Goal: Browse casually

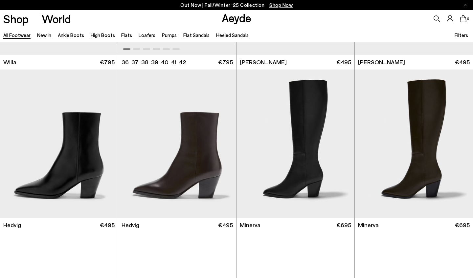
scroll to position [574, 0]
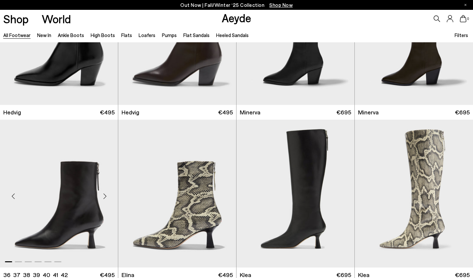
click at [106, 197] on div "Next slide" at bounding box center [105, 197] width 20 height 20
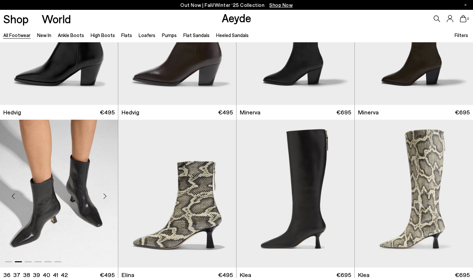
click at [106, 197] on div "Next slide" at bounding box center [105, 197] width 20 height 20
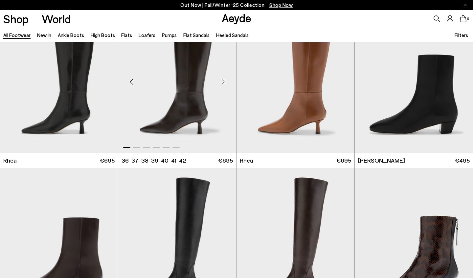
scroll to position [1325, 0]
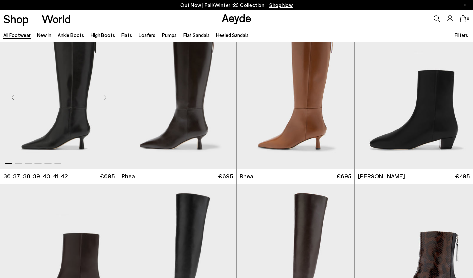
click at [107, 97] on div "Next slide" at bounding box center [105, 98] width 20 height 20
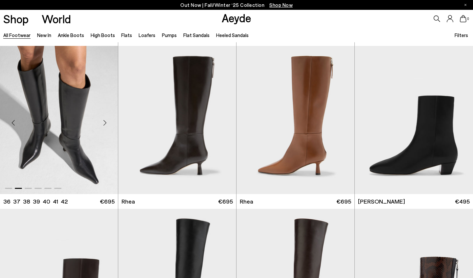
scroll to position [1300, 0]
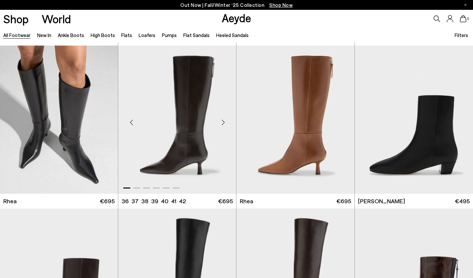
click at [224, 123] on div "Next slide" at bounding box center [223, 123] width 20 height 20
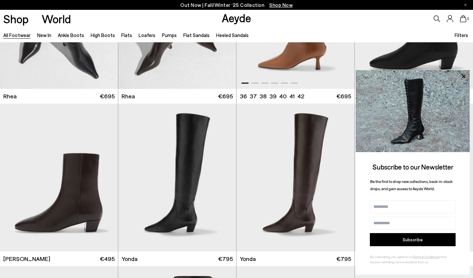
scroll to position [1432, 0]
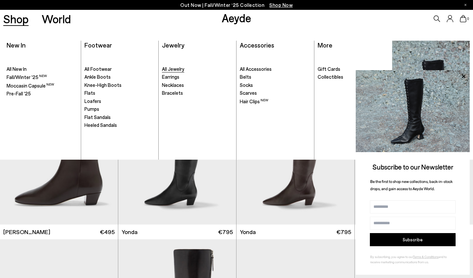
click at [180, 68] on span "All Jewelry" at bounding box center [173, 69] width 22 height 6
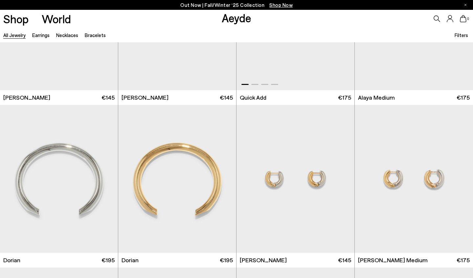
scroll to position [183, 0]
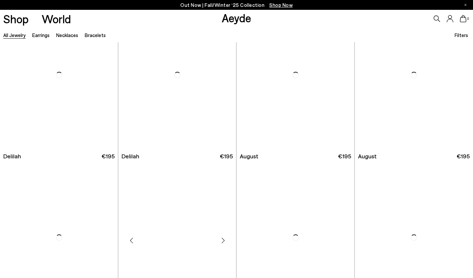
scroll to position [2161, 0]
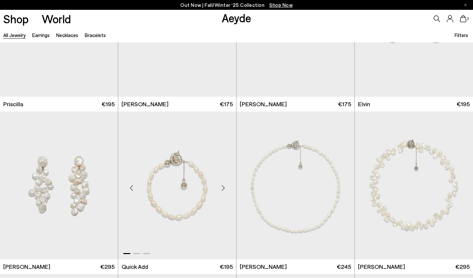
scroll to position [2577, 0]
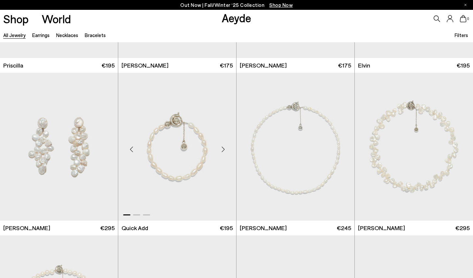
click at [225, 150] on div "Next slide" at bounding box center [223, 150] width 20 height 20
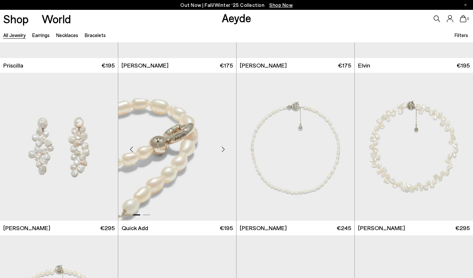
click at [225, 150] on div "Next slide" at bounding box center [223, 150] width 20 height 20
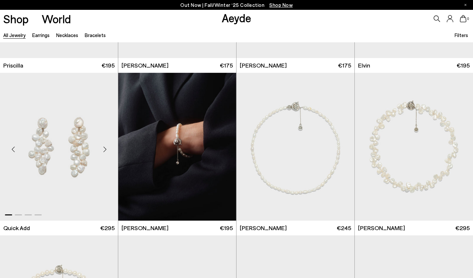
click at [105, 151] on div "Next slide" at bounding box center [105, 150] width 20 height 20
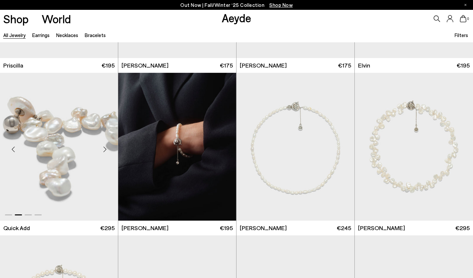
click at [105, 151] on div "Next slide" at bounding box center [105, 150] width 20 height 20
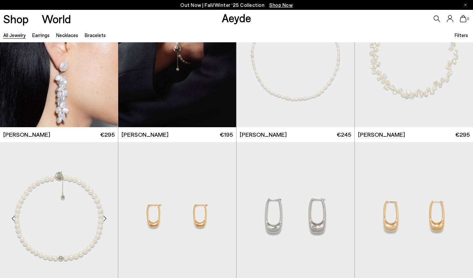
scroll to position [2718, 0]
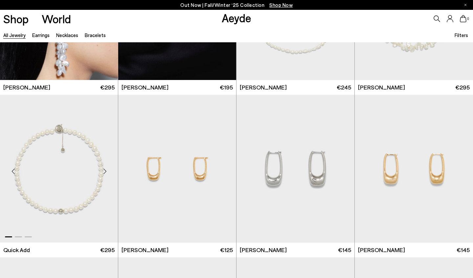
click at [106, 173] on div "Next slide" at bounding box center [105, 172] width 20 height 20
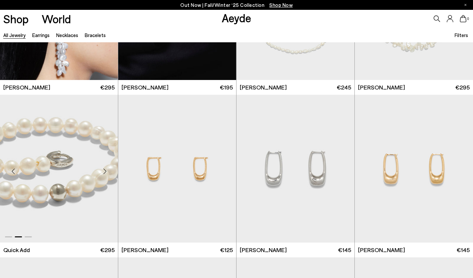
click at [105, 172] on div "Next slide" at bounding box center [105, 172] width 20 height 20
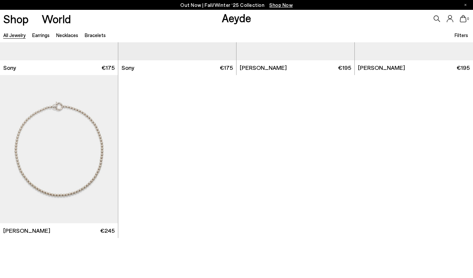
scroll to position [3727, 0]
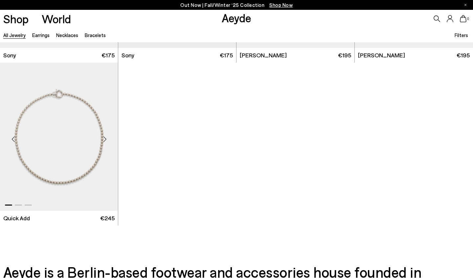
click at [105, 140] on div "Next slide" at bounding box center [105, 140] width 20 height 20
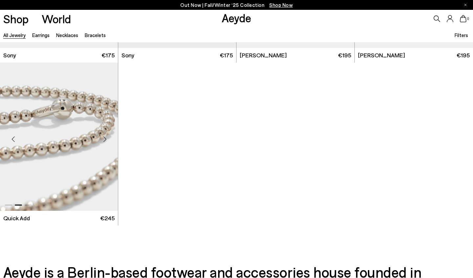
click at [105, 140] on div "Next slide" at bounding box center [105, 140] width 20 height 20
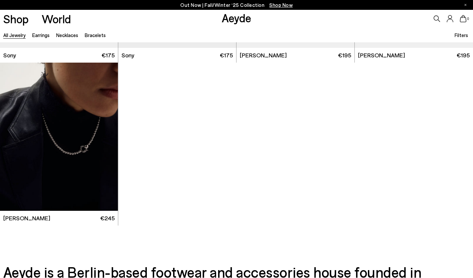
scroll to position [3517, 0]
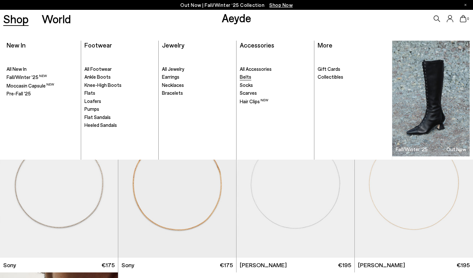
click at [244, 78] on span "Belts" at bounding box center [245, 77] width 11 height 6
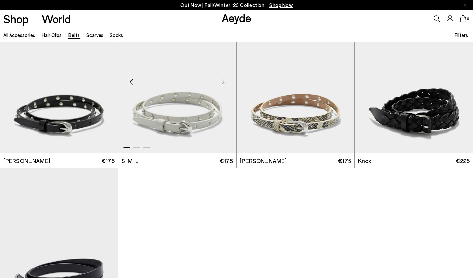
scroll to position [830, 0]
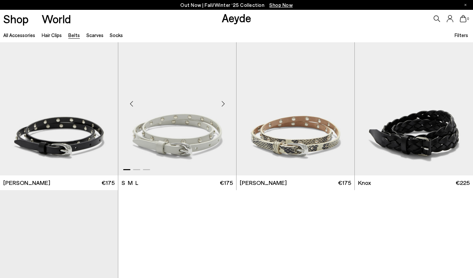
click at [223, 105] on div "Next slide" at bounding box center [223, 104] width 20 height 20
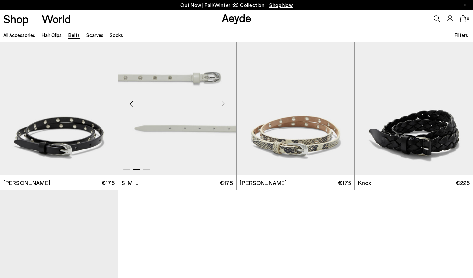
click at [223, 105] on div "Next slide" at bounding box center [223, 104] width 20 height 20
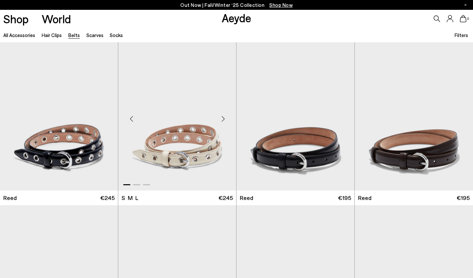
scroll to position [0, 0]
click at [223, 121] on div "Next slide" at bounding box center [223, 119] width 20 height 20
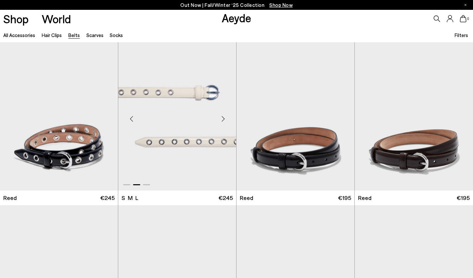
click at [223, 120] on div "Next slide" at bounding box center [223, 119] width 20 height 20
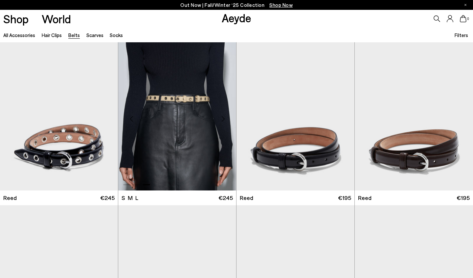
click at [222, 118] on div "Next slide" at bounding box center [223, 119] width 20 height 20
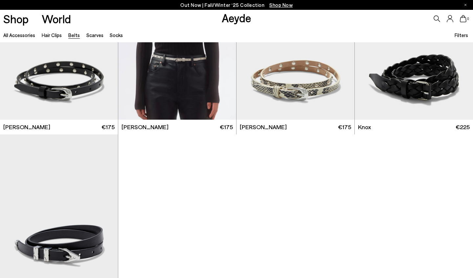
scroll to position [786, 0]
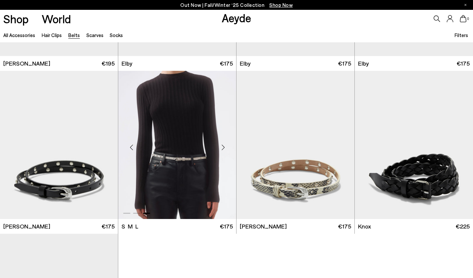
click at [210, 160] on img "3 / 3" at bounding box center [177, 145] width 118 height 148
